Goal: Information Seeking & Learning: Find specific fact

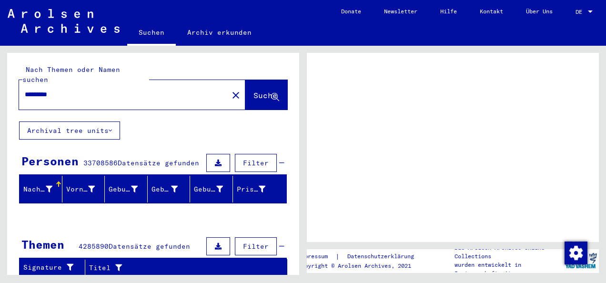
drag, startPoint x: 90, startPoint y: 85, endPoint x: 0, endPoint y: 76, distance: 90.0
click at [0, 76] on html "Suchen Archiv erkunden Donate Newsletter Hilfe Kontakt Über Uns Suchen Archiv e…" at bounding box center [303, 141] width 606 height 283
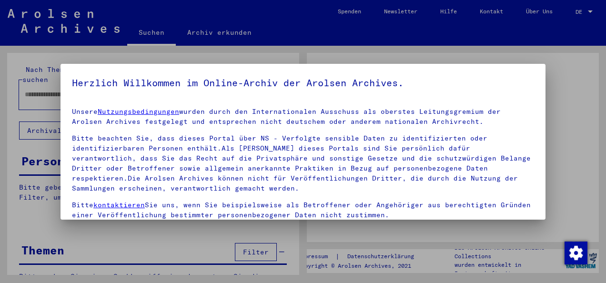
type input "*********"
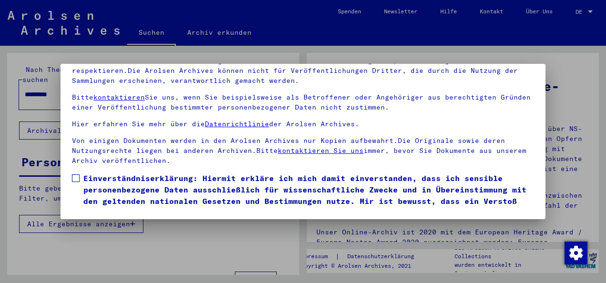
scroll to position [75, 0]
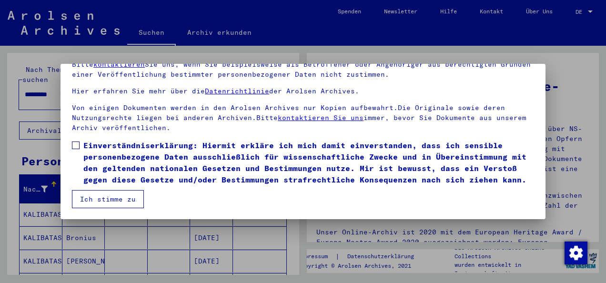
drag, startPoint x: 80, startPoint y: 133, endPoint x: 87, endPoint y: 168, distance: 35.4
click at [80, 140] on label "Einverständniserklärung: Hiermit erkläre ich mich damit einverstanden, dass ich…" at bounding box center [303, 163] width 462 height 46
click at [93, 193] on button "Ich stimme zu" at bounding box center [108, 199] width 72 height 18
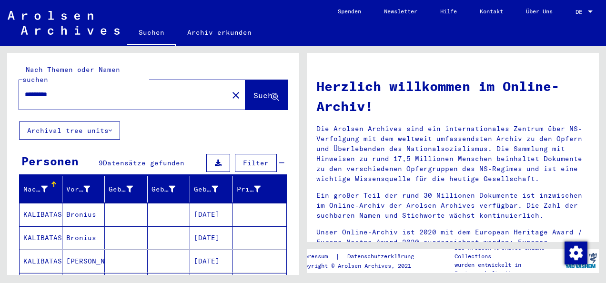
click at [96, 203] on mat-cell "Bronius" at bounding box center [83, 214] width 43 height 23
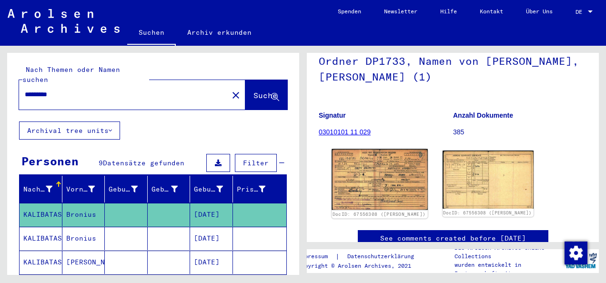
click at [374, 168] on img at bounding box center [380, 179] width 96 height 61
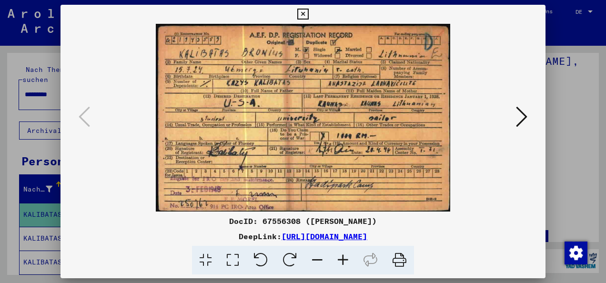
click at [305, 13] on icon at bounding box center [302, 14] width 11 height 11
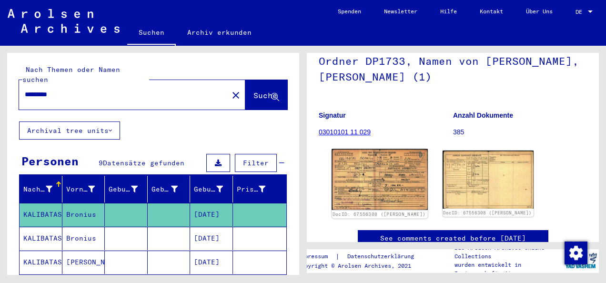
click at [352, 168] on img at bounding box center [380, 179] width 96 height 61
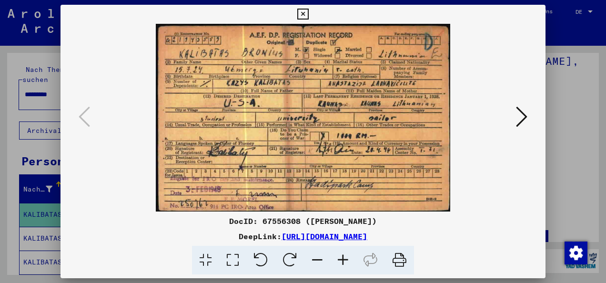
click at [10, 123] on div at bounding box center [303, 141] width 606 height 283
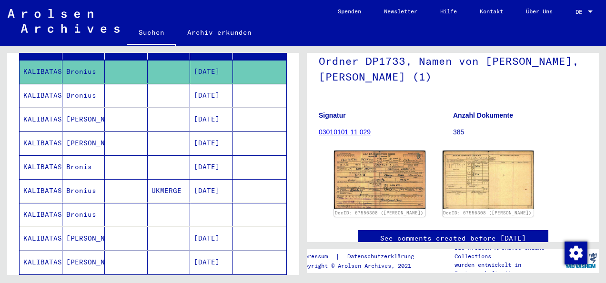
scroll to position [191, 0]
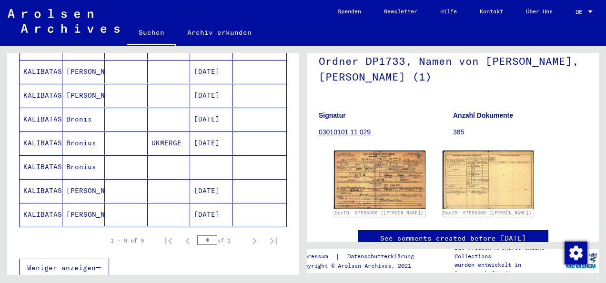
drag, startPoint x: 547, startPoint y: 109, endPoint x: 533, endPoint y: 113, distance: 15.1
click at [547, 109] on figure "Anzahl Dokumente 385" at bounding box center [520, 125] width 134 height 43
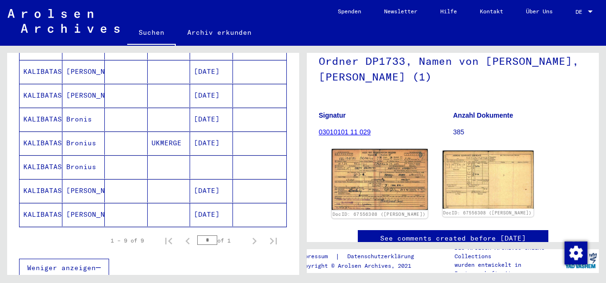
click at [383, 191] on img at bounding box center [380, 179] width 96 height 61
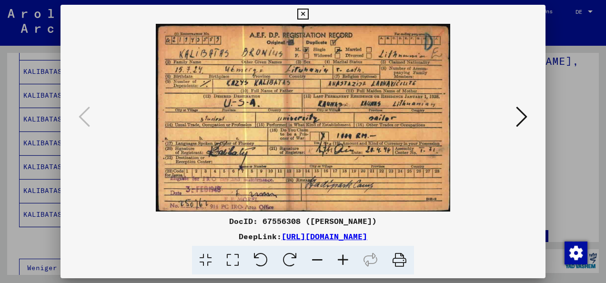
click at [503, 111] on img at bounding box center [303, 118] width 420 height 188
